Goal: Information Seeking & Learning: Understand process/instructions

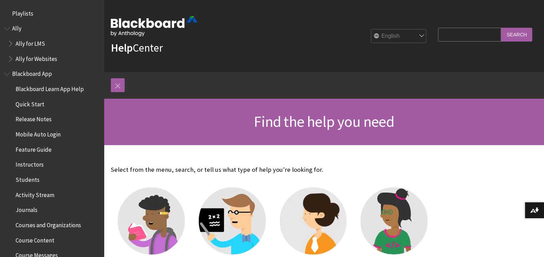
click at [469, 33] on input "Search Query" at bounding box center [469, 35] width 63 height 14
type input "rubric"
click at [501, 28] on input "Search" at bounding box center [516, 35] width 31 height 14
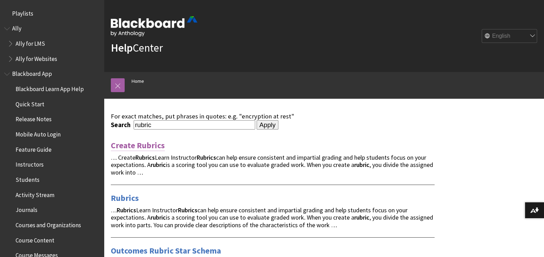
click at [159, 144] on link "Create Rubrics" at bounding box center [138, 145] width 54 height 11
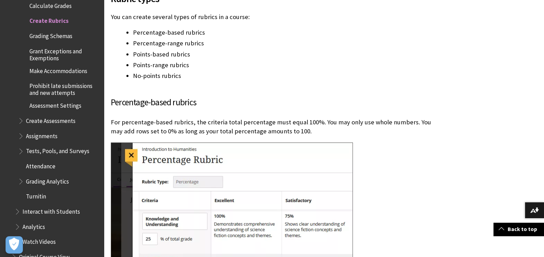
scroll to position [1151, 0]
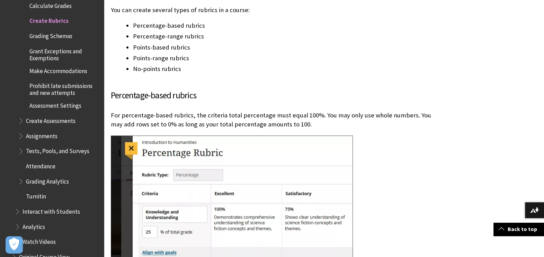
click at [297, 93] on h3 "Percentage-based rubrics" at bounding box center [273, 95] width 324 height 13
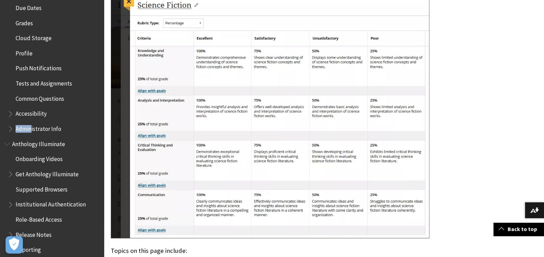
scroll to position [597, 0]
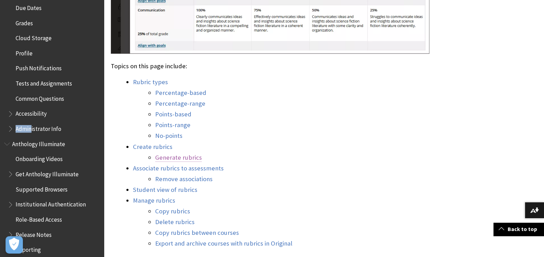
click at [193, 157] on link "Generate rubrics" at bounding box center [178, 157] width 47 height 8
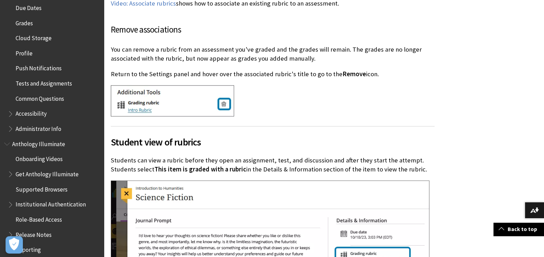
scroll to position [4248, 0]
